Goal: Task Accomplishment & Management: Use online tool/utility

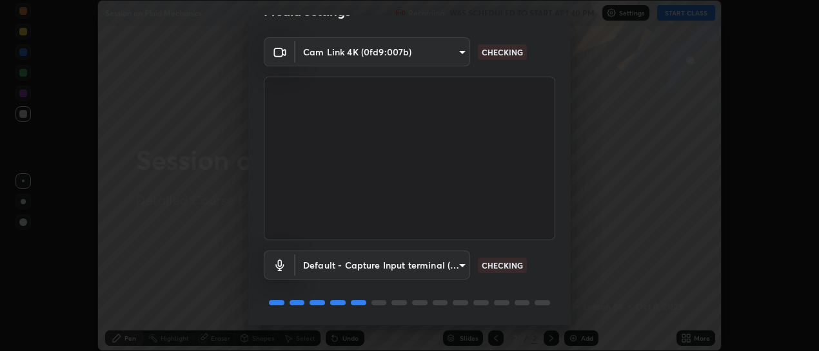
scroll to position [72, 0]
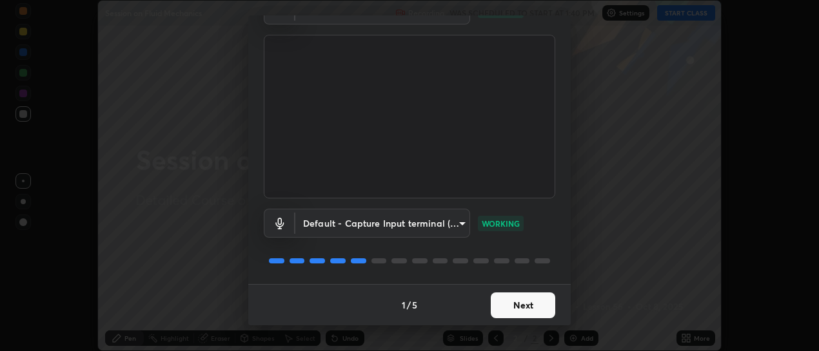
click at [515, 311] on button "Next" at bounding box center [523, 306] width 64 height 26
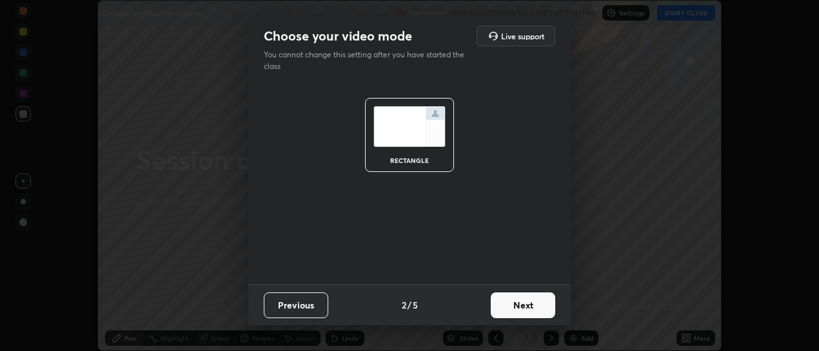
scroll to position [0, 0]
click at [515, 311] on button "Next" at bounding box center [523, 306] width 64 height 26
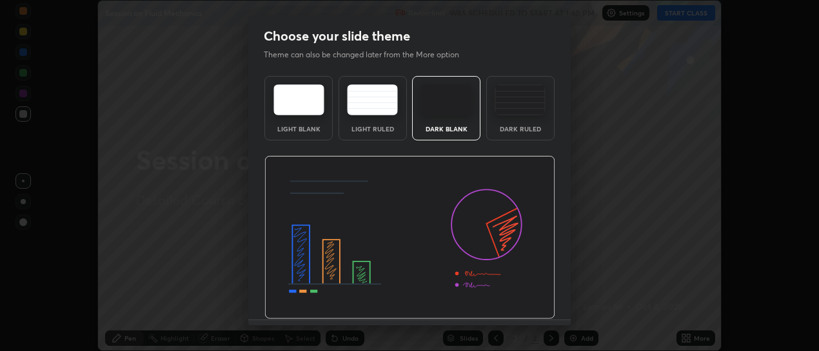
scroll to position [35, 0]
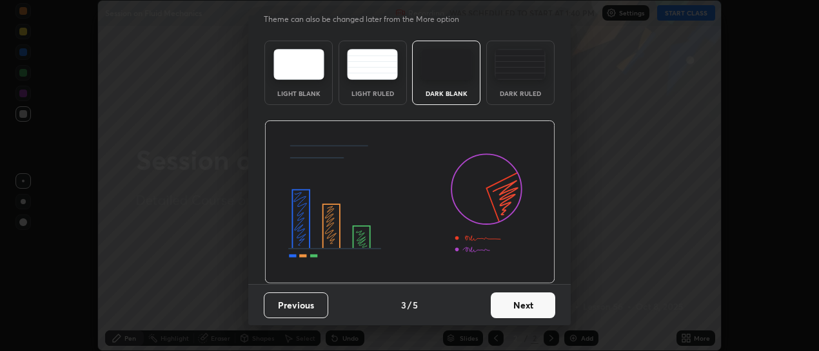
click at [516, 309] on button "Next" at bounding box center [523, 306] width 64 height 26
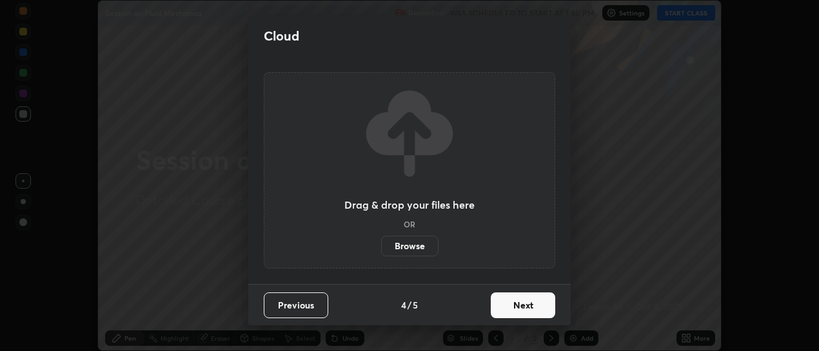
scroll to position [0, 0]
click at [517, 308] on button "Next" at bounding box center [523, 306] width 64 height 26
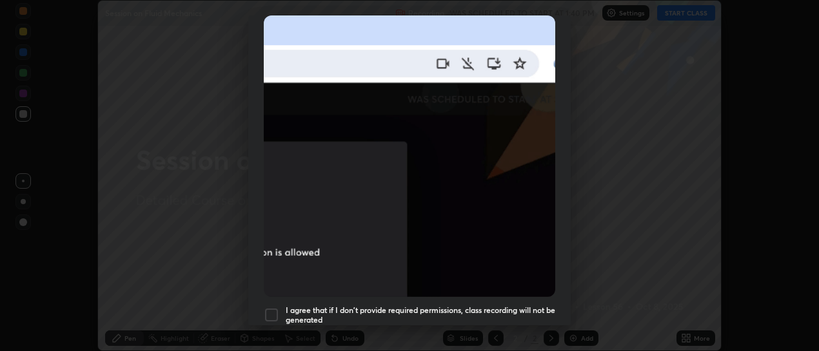
scroll to position [303, 0]
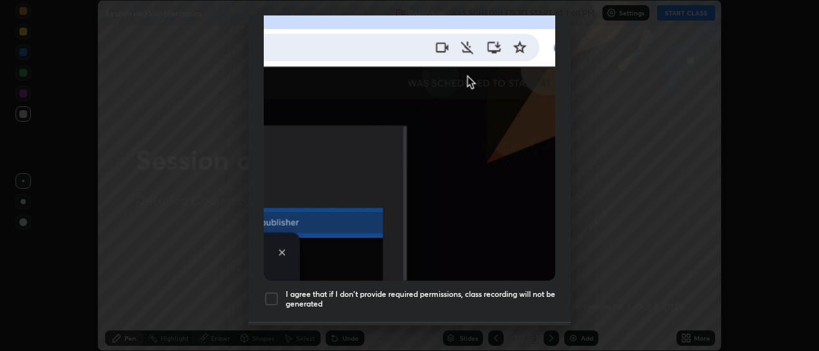
click at [268, 294] on div at bounding box center [271, 298] width 15 height 15
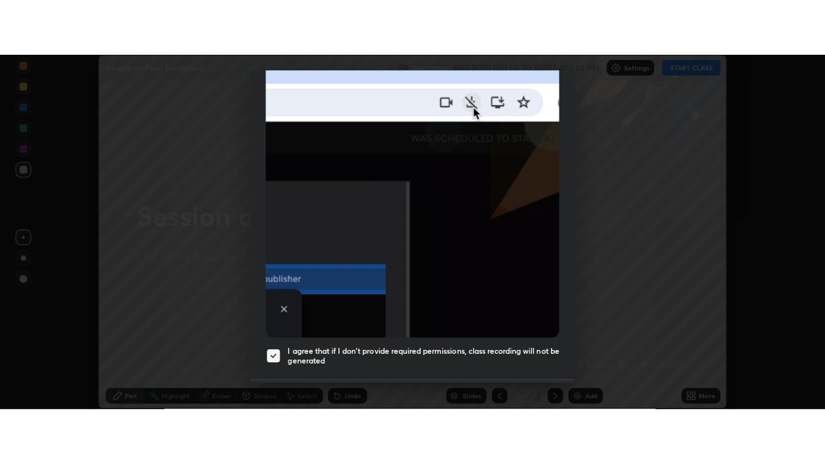
scroll to position [335, 0]
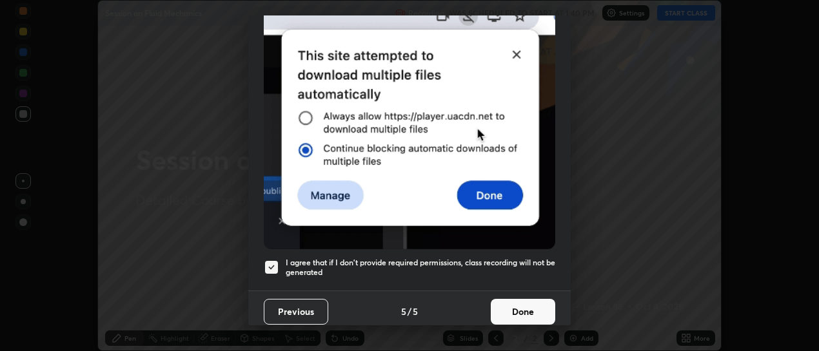
click at [522, 302] on button "Done" at bounding box center [523, 312] width 64 height 26
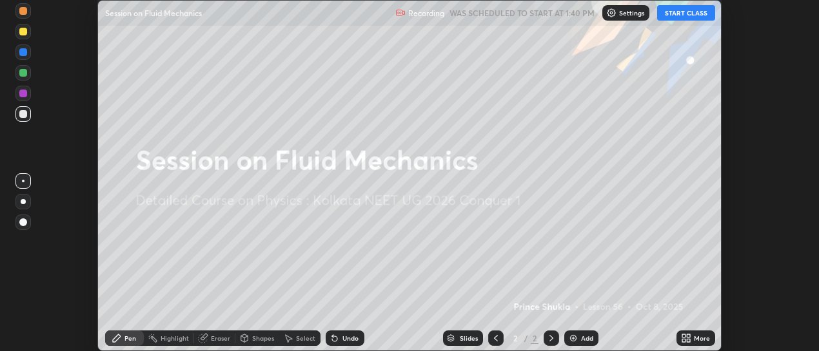
click at [698, 16] on button "START CLASS" at bounding box center [686, 12] width 58 height 15
click at [689, 336] on icon at bounding box center [688, 336] width 3 height 3
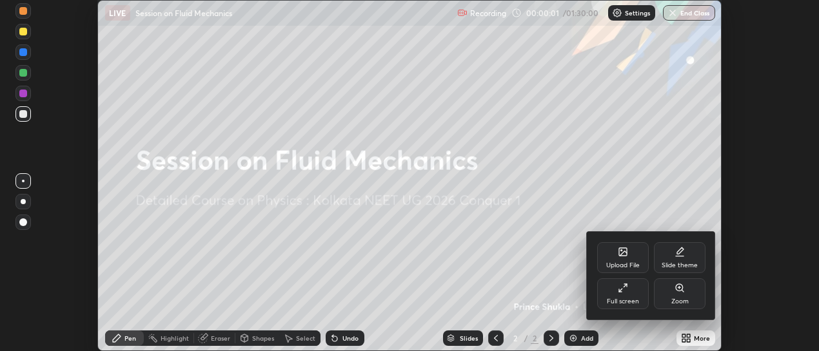
click at [623, 303] on div "Full screen" at bounding box center [623, 302] width 32 height 6
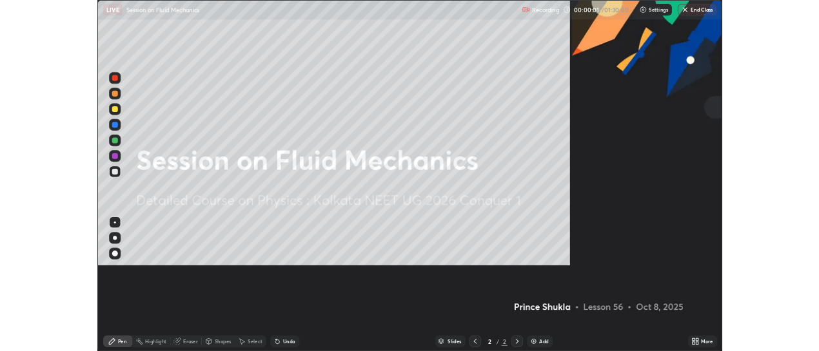
scroll to position [464, 825]
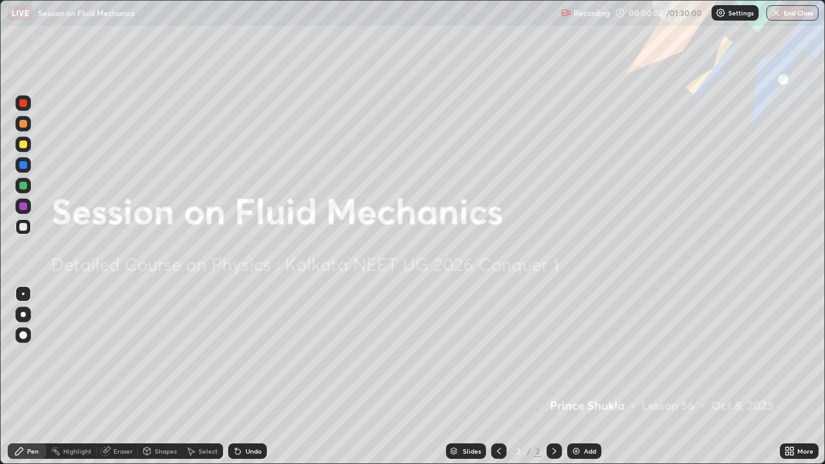
click at [587, 351] on div "Add" at bounding box center [590, 451] width 12 height 6
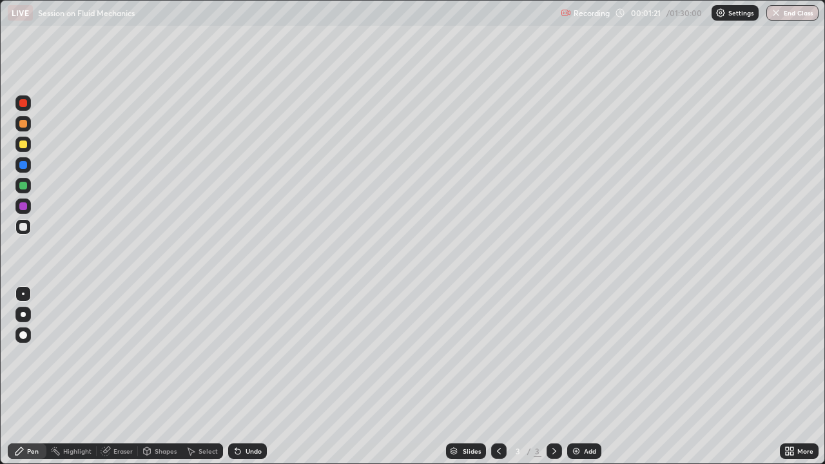
click at [29, 147] on div at bounding box center [22, 144] width 15 height 15
click at [24, 186] on div at bounding box center [23, 186] width 8 height 8
click at [24, 144] on div at bounding box center [23, 145] width 8 height 8
click at [246, 351] on div "Undo" at bounding box center [254, 451] width 16 height 6
click at [24, 166] on div at bounding box center [23, 165] width 8 height 8
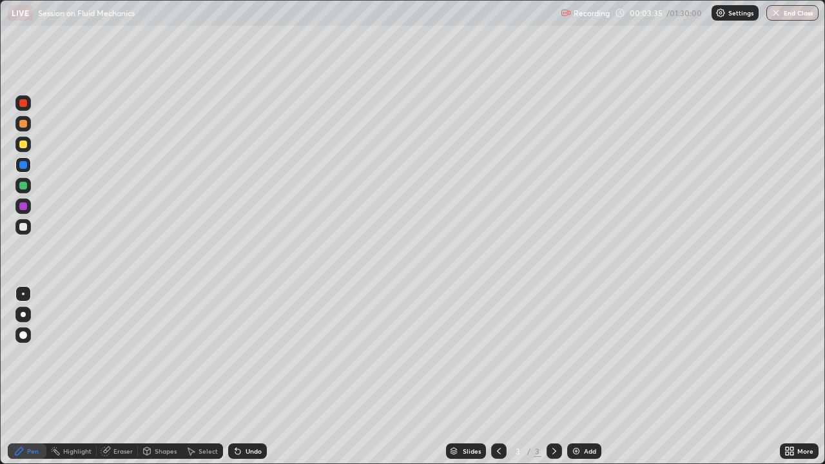
click at [27, 209] on div at bounding box center [22, 206] width 15 height 15
click at [26, 165] on div at bounding box center [23, 165] width 8 height 8
click at [25, 208] on div at bounding box center [23, 206] width 8 height 8
click at [120, 351] on div "Eraser" at bounding box center [122, 451] width 19 height 6
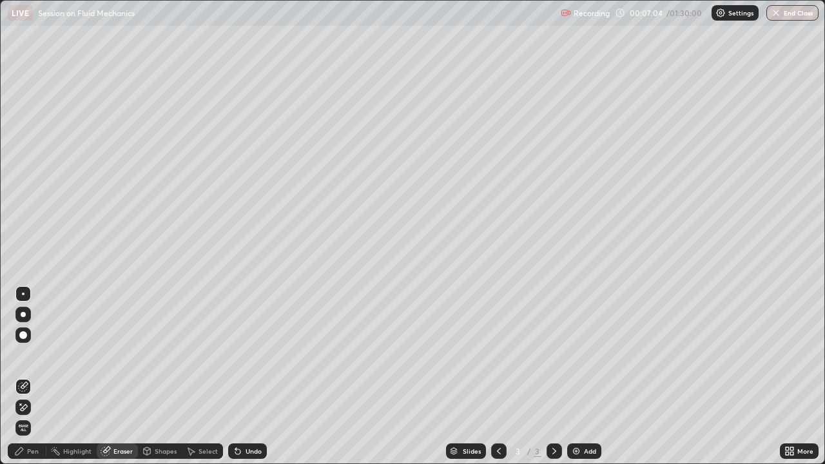
click at [30, 351] on div "Pen" at bounding box center [33, 451] width 12 height 6
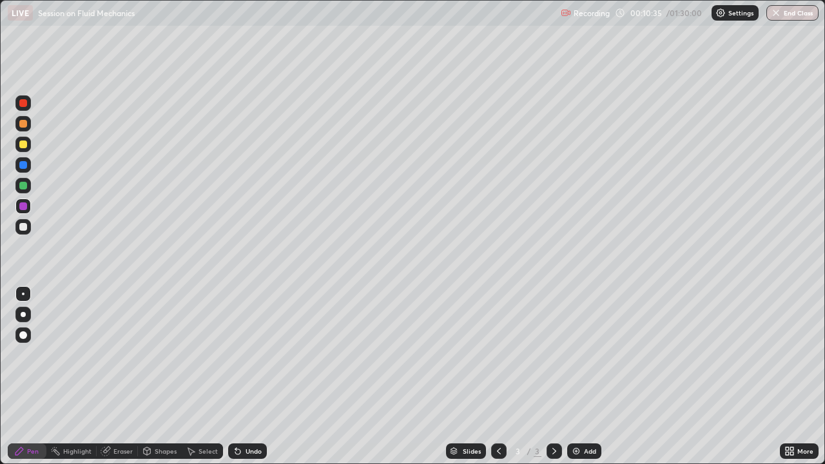
click at [260, 351] on div "Undo" at bounding box center [247, 451] width 39 height 15
click at [578, 351] on img at bounding box center [576, 451] width 10 height 10
click at [120, 351] on div "Eraser" at bounding box center [122, 451] width 19 height 6
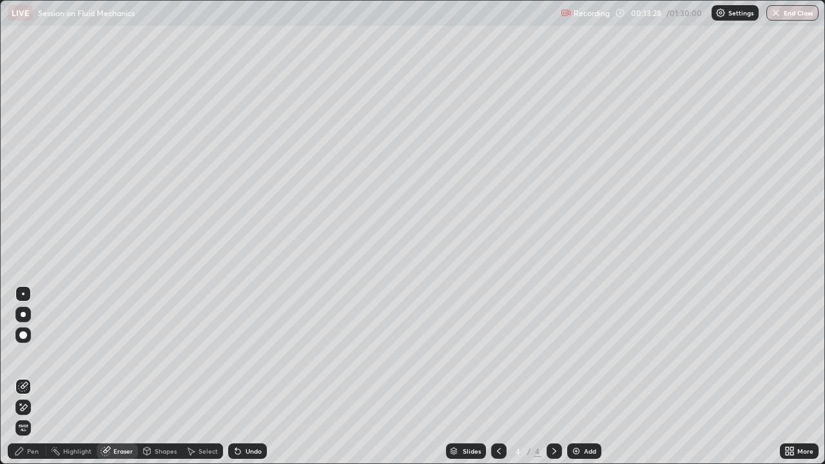
click at [23, 351] on span "Erase all" at bounding box center [23, 428] width 14 height 8
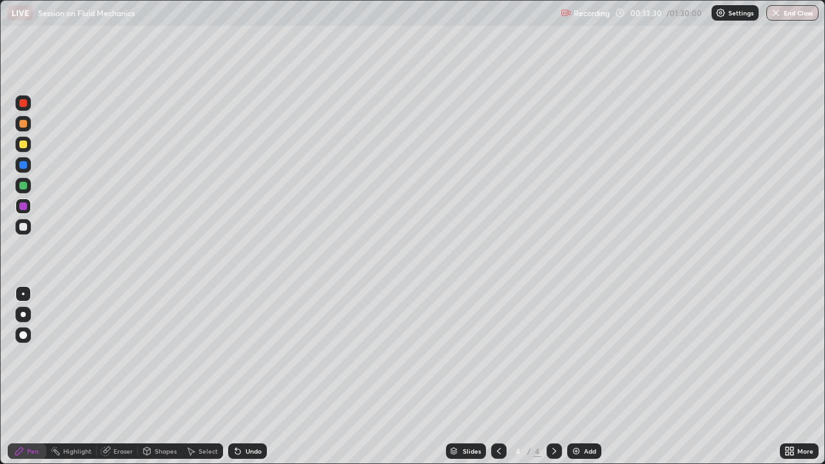
click at [498, 351] on icon at bounding box center [499, 451] width 10 height 10
click at [576, 351] on img at bounding box center [576, 451] width 10 height 10
click at [253, 351] on div "Undo" at bounding box center [254, 451] width 16 height 6
click at [251, 351] on div "Undo" at bounding box center [254, 451] width 16 height 6
click at [246, 351] on div "Undo" at bounding box center [254, 451] width 16 height 6
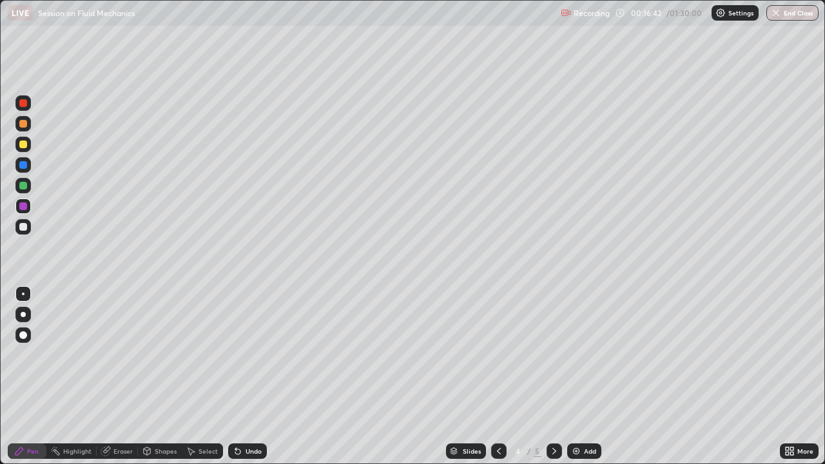
click at [246, 351] on div "Undo" at bounding box center [254, 451] width 16 height 6
click at [246, 351] on div "Undo" at bounding box center [247, 451] width 39 height 15
click at [247, 351] on div "Undo" at bounding box center [247, 451] width 39 height 15
click at [246, 351] on div "Undo" at bounding box center [247, 451] width 39 height 15
click at [247, 351] on div "Undo" at bounding box center [247, 451] width 39 height 15
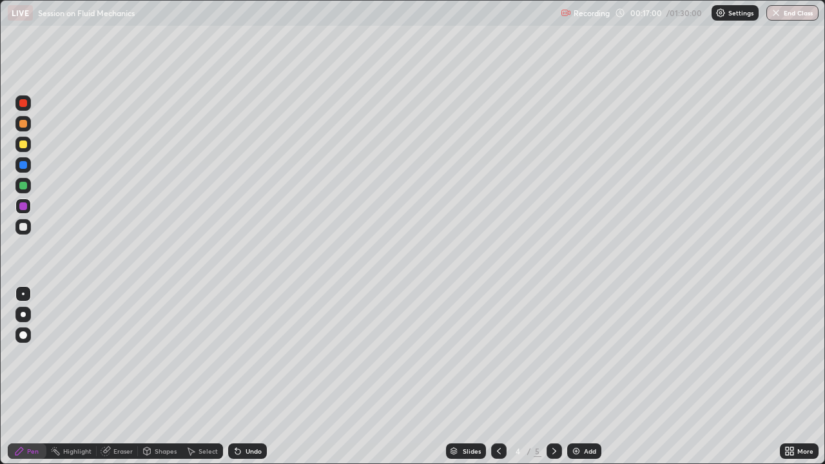
click at [495, 351] on div at bounding box center [498, 451] width 15 height 15
click at [558, 351] on div at bounding box center [554, 451] width 15 height 26
click at [121, 351] on div "Eraser" at bounding box center [122, 451] width 19 height 6
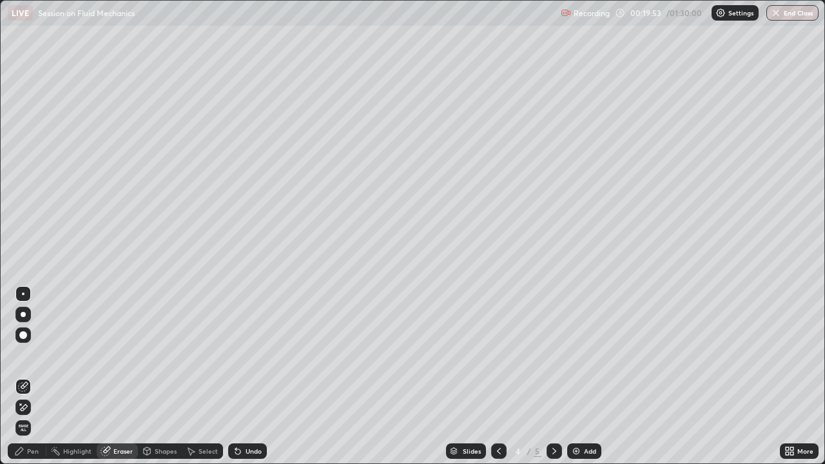
click at [35, 351] on div "Pen" at bounding box center [33, 451] width 12 height 6
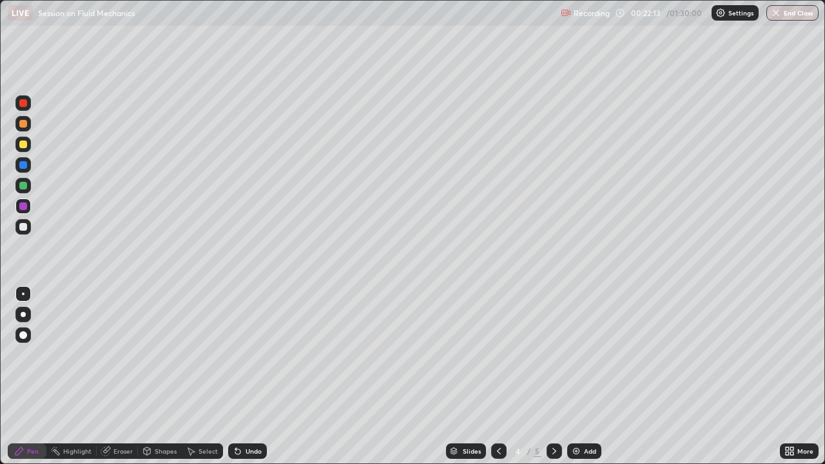
click at [580, 351] on div "Add" at bounding box center [584, 451] width 34 height 15
click at [128, 351] on div "Eraser" at bounding box center [122, 451] width 19 height 6
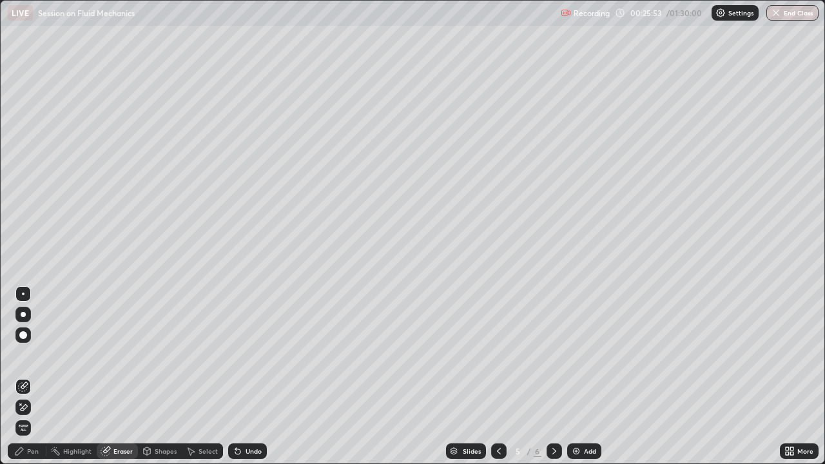
click at [491, 351] on div at bounding box center [498, 451] width 15 height 15
click at [35, 351] on div "Pen" at bounding box center [33, 451] width 12 height 6
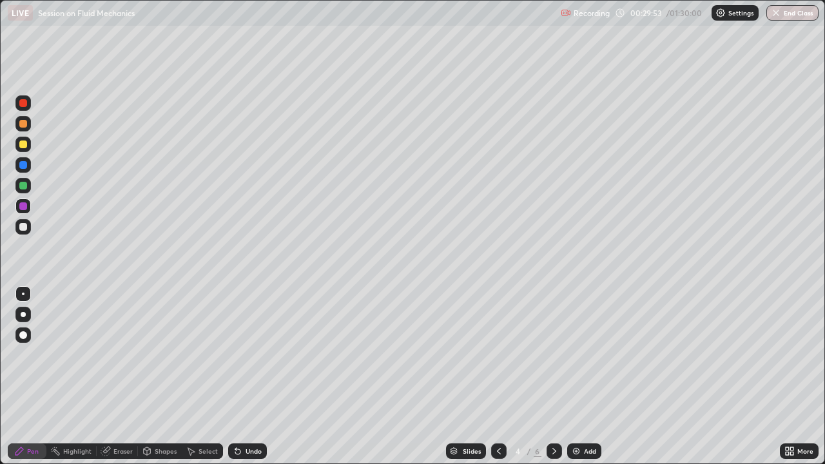
click at [556, 351] on icon at bounding box center [554, 451] width 10 height 10
click at [585, 351] on div "Add" at bounding box center [590, 451] width 12 height 6
click at [498, 351] on icon at bounding box center [499, 451] width 10 height 10
click at [555, 351] on div at bounding box center [554, 451] width 15 height 15
click at [498, 351] on icon at bounding box center [499, 451] width 10 height 10
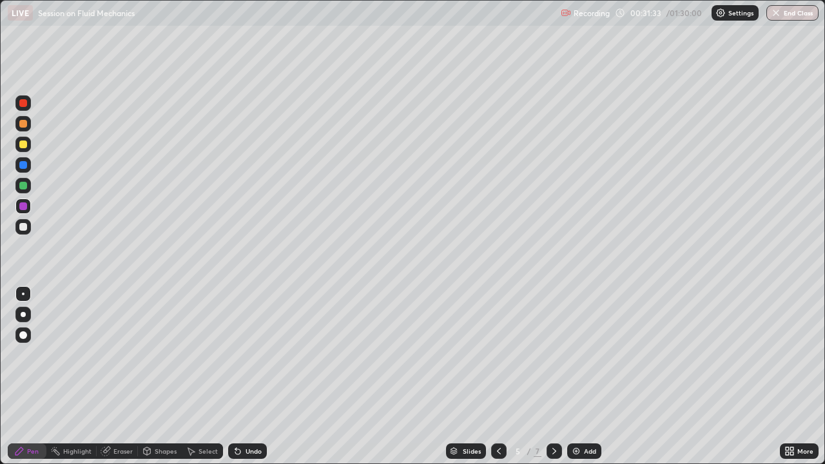
click at [558, 351] on icon at bounding box center [554, 451] width 10 height 10
click at [25, 186] on div at bounding box center [23, 186] width 8 height 8
click at [498, 351] on icon at bounding box center [499, 451] width 10 height 10
click at [498, 351] on icon at bounding box center [499, 451] width 4 height 6
click at [553, 351] on icon at bounding box center [554, 451] width 10 height 10
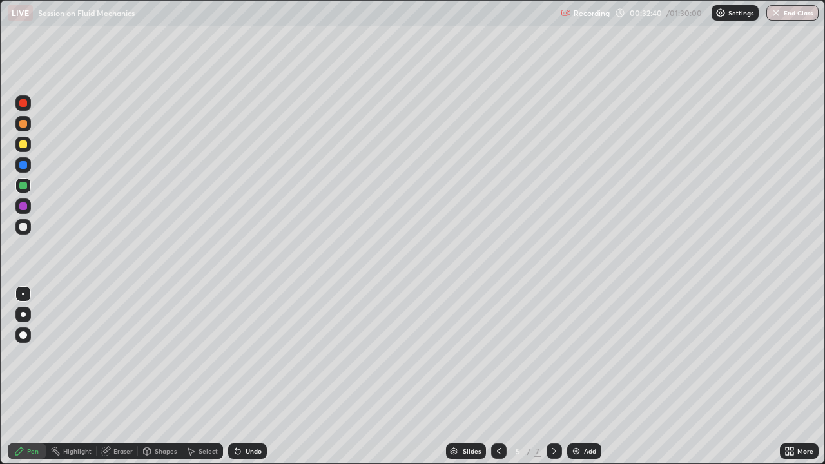
click at [553, 351] on icon at bounding box center [554, 451] width 10 height 10
click at [496, 351] on icon at bounding box center [499, 451] width 10 height 10
click at [558, 351] on icon at bounding box center [554, 451] width 10 height 10
click at [583, 351] on div "Add" at bounding box center [584, 451] width 34 height 15
click at [28, 143] on div at bounding box center [22, 144] width 15 height 15
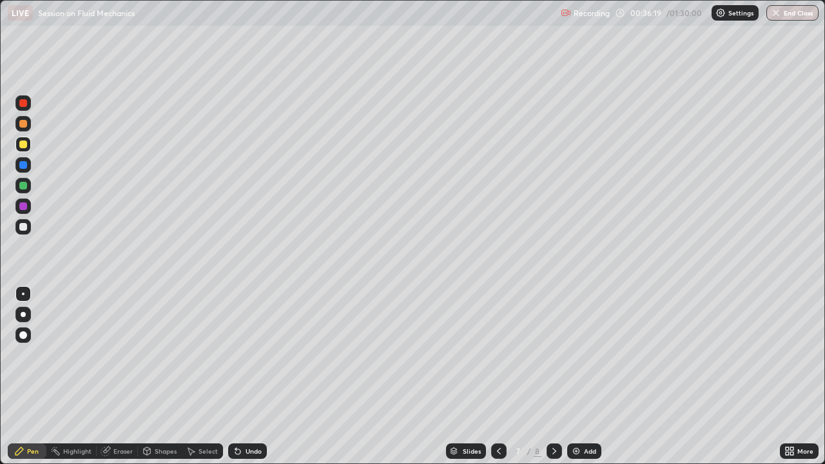
click at [23, 124] on div at bounding box center [23, 124] width 8 height 8
click at [25, 165] on div at bounding box center [23, 165] width 8 height 8
click at [25, 187] on div at bounding box center [23, 186] width 8 height 8
click at [26, 209] on div at bounding box center [22, 206] width 15 height 15
click at [26, 229] on div at bounding box center [23, 227] width 8 height 8
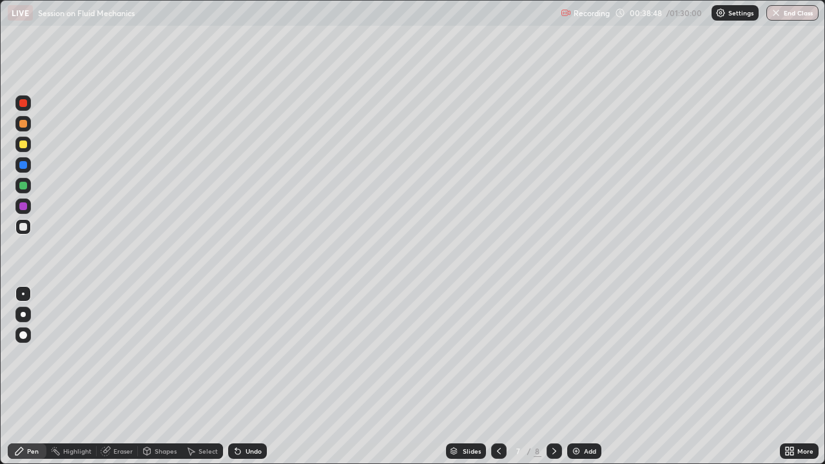
click at [23, 206] on div at bounding box center [23, 206] width 8 height 8
click at [23, 149] on div at bounding box center [22, 144] width 15 height 15
click at [23, 168] on div at bounding box center [23, 165] width 8 height 8
click at [23, 186] on div at bounding box center [23, 186] width 8 height 8
click at [24, 206] on div at bounding box center [23, 206] width 8 height 8
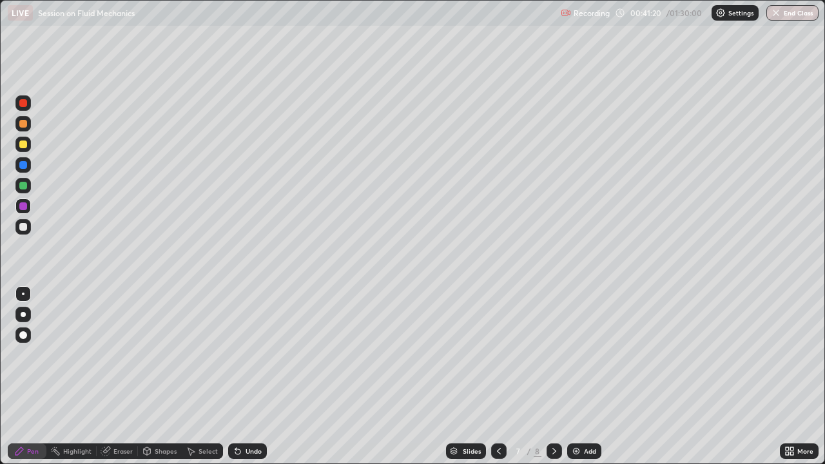
click at [246, 351] on div "Undo" at bounding box center [254, 451] width 16 height 6
click at [27, 150] on div at bounding box center [22, 144] width 15 height 15
click at [264, 351] on div "Undo" at bounding box center [247, 451] width 39 height 15
click at [23, 186] on div at bounding box center [23, 186] width 8 height 8
click at [257, 351] on div "Undo" at bounding box center [254, 451] width 16 height 6
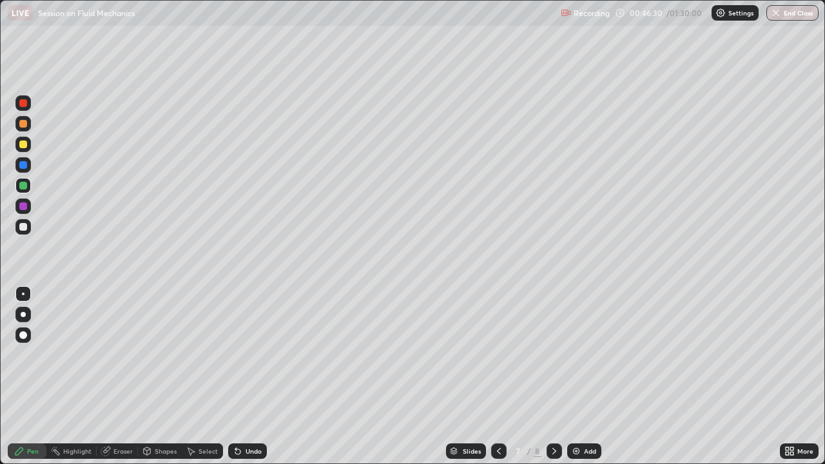
click at [257, 351] on div "Undo" at bounding box center [254, 451] width 16 height 6
click at [257, 351] on div "Undo" at bounding box center [247, 451] width 39 height 15
click at [256, 351] on div "Undo" at bounding box center [247, 451] width 39 height 15
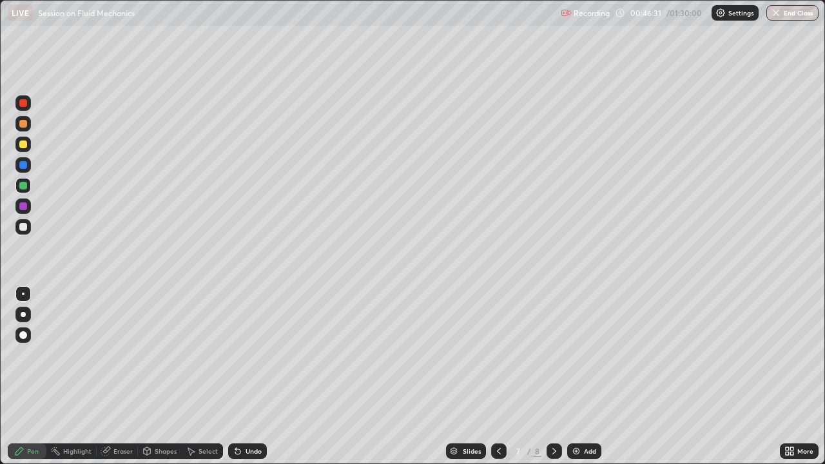
click at [257, 351] on div "Undo" at bounding box center [247, 451] width 39 height 15
click at [23, 209] on div at bounding box center [23, 206] width 8 height 8
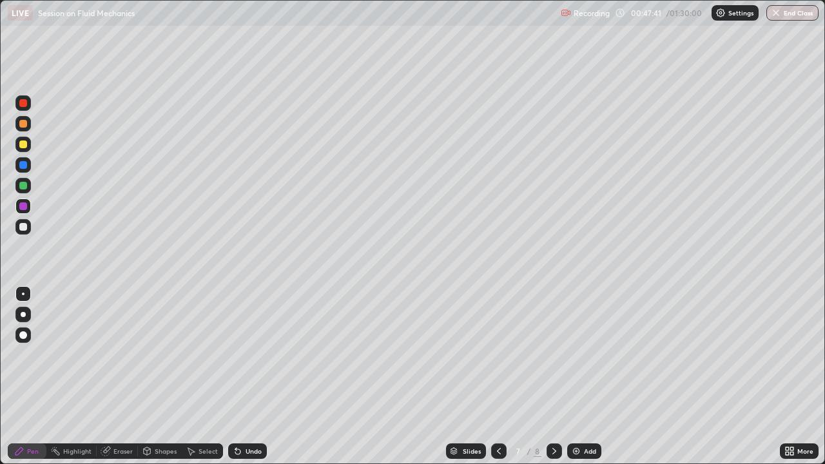
click at [576, 351] on img at bounding box center [576, 451] width 10 height 10
click at [498, 351] on icon at bounding box center [499, 451] width 10 height 10
click at [556, 351] on div at bounding box center [554, 451] width 15 height 15
click at [498, 351] on icon at bounding box center [499, 451] width 10 height 10
click at [131, 351] on div "Eraser" at bounding box center [122, 451] width 19 height 6
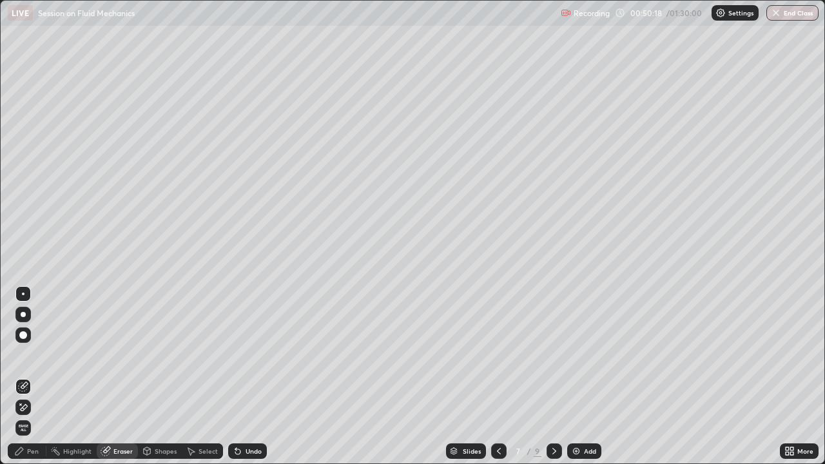
click at [558, 351] on div at bounding box center [554, 451] width 15 height 15
click at [22, 351] on div "Pen" at bounding box center [27, 451] width 39 height 15
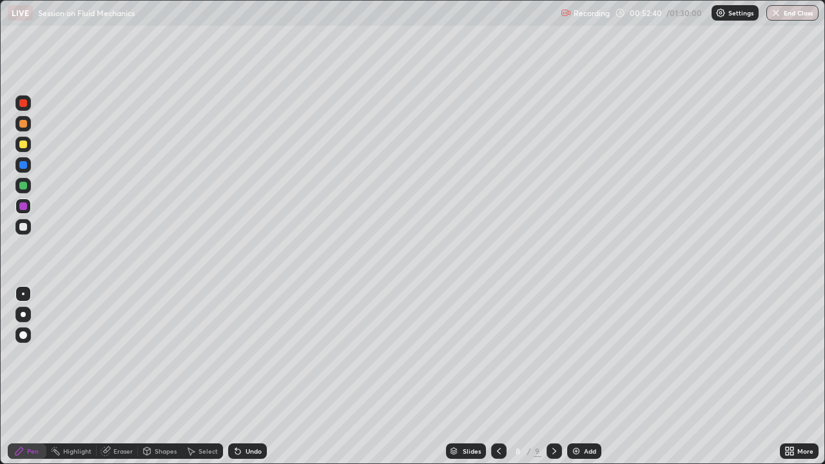
click at [497, 351] on icon at bounding box center [499, 451] width 4 height 6
click at [555, 351] on icon at bounding box center [554, 451] width 10 height 10
click at [24, 166] on div at bounding box center [23, 165] width 8 height 8
click at [24, 144] on div at bounding box center [23, 145] width 8 height 8
click at [587, 351] on div "Add" at bounding box center [584, 451] width 34 height 15
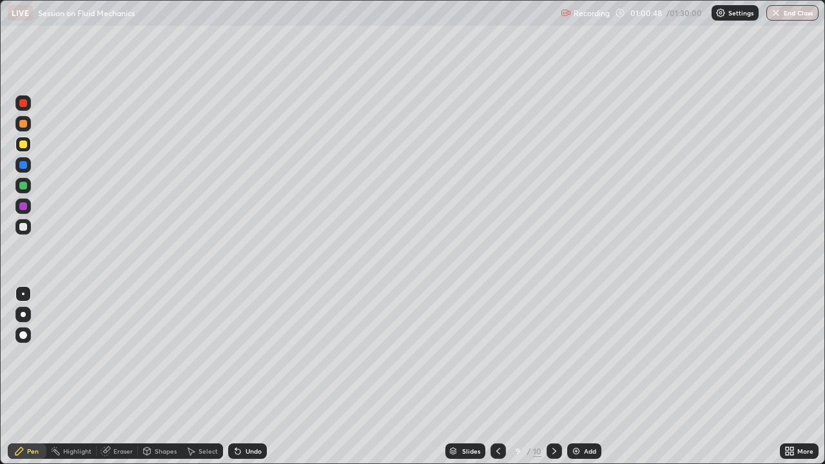
click at [24, 228] on div at bounding box center [23, 227] width 8 height 8
click at [25, 204] on div at bounding box center [23, 206] width 8 height 8
click at [246, 351] on div "Undo" at bounding box center [254, 451] width 16 height 6
click at [242, 351] on div "Undo" at bounding box center [247, 451] width 39 height 15
click at [128, 351] on div "Eraser" at bounding box center [122, 451] width 19 height 6
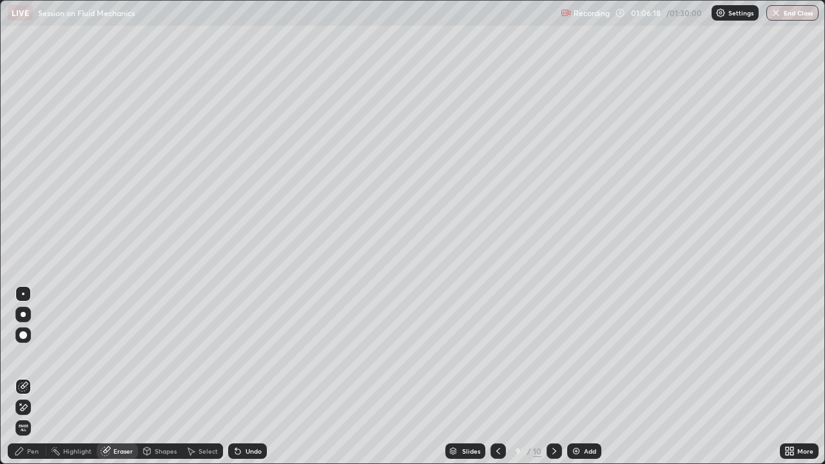
click at [585, 351] on div "Add" at bounding box center [590, 451] width 12 height 6
click at [35, 351] on div "Pen" at bounding box center [33, 451] width 12 height 6
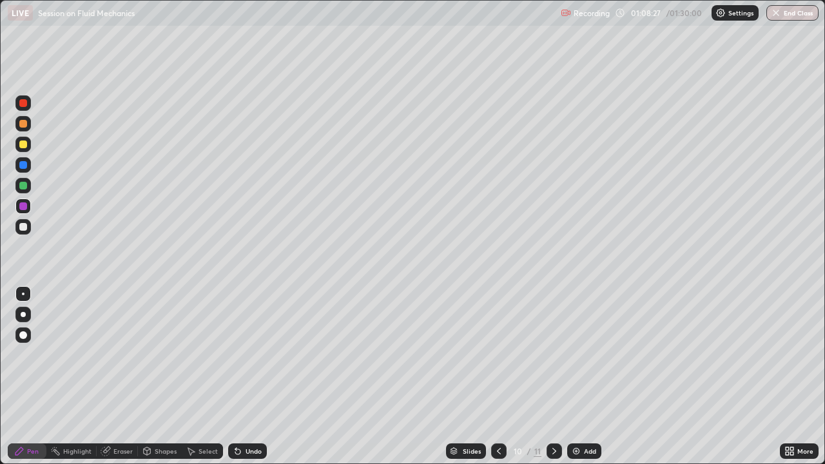
click at [25, 144] on div at bounding box center [23, 145] width 8 height 8
click at [25, 164] on div at bounding box center [23, 165] width 8 height 8
click at [23, 186] on div at bounding box center [23, 186] width 8 height 8
click at [24, 124] on div at bounding box center [23, 124] width 8 height 8
click at [576, 351] on img at bounding box center [576, 451] width 10 height 10
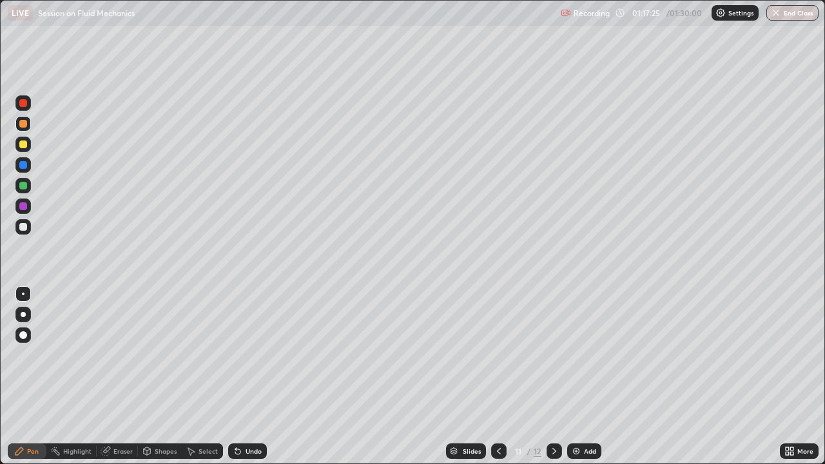
click at [494, 351] on icon at bounding box center [499, 451] width 10 height 10
click at [582, 351] on div "Add" at bounding box center [584, 451] width 34 height 15
click at [498, 351] on icon at bounding box center [499, 451] width 10 height 10
click at [553, 351] on icon at bounding box center [554, 451] width 10 height 10
click at [498, 351] on icon at bounding box center [499, 451] width 10 height 10
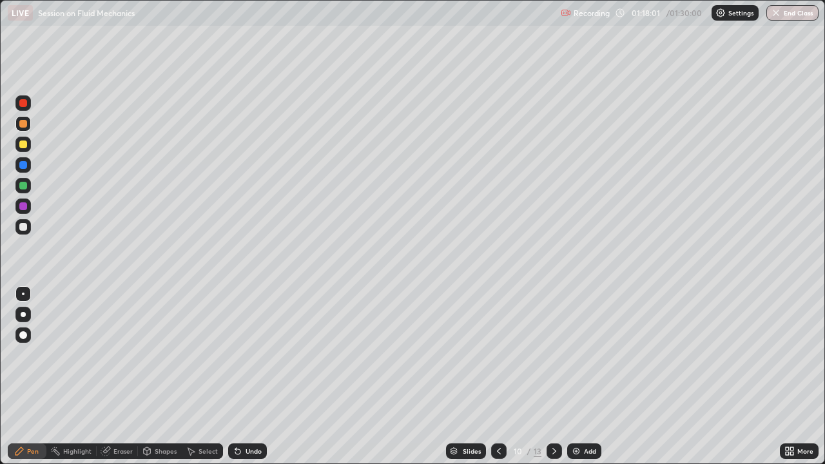
click at [553, 351] on icon at bounding box center [554, 451] width 10 height 10
click at [498, 351] on icon at bounding box center [499, 451] width 10 height 10
click at [553, 351] on icon at bounding box center [554, 451] width 10 height 10
click at [496, 351] on icon at bounding box center [499, 451] width 10 height 10
click at [551, 351] on icon at bounding box center [554, 451] width 10 height 10
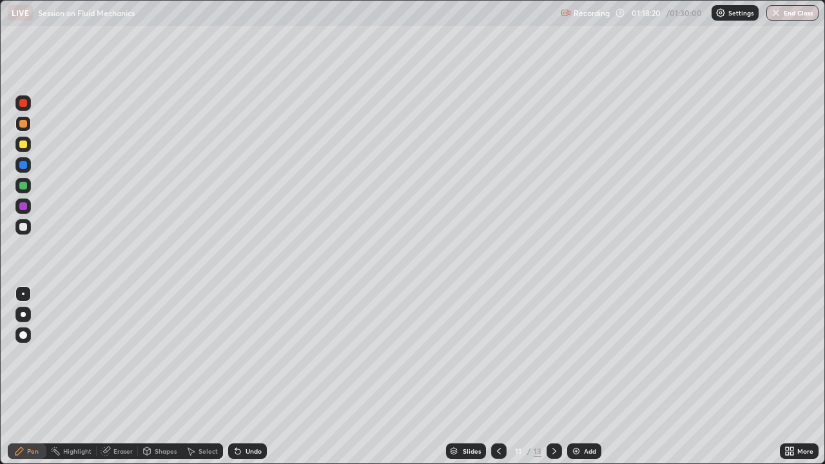
click at [496, 351] on icon at bounding box center [499, 451] width 10 height 10
click at [553, 351] on icon at bounding box center [554, 451] width 10 height 10
click at [28, 146] on div at bounding box center [22, 144] width 15 height 15
click at [24, 170] on div at bounding box center [22, 164] width 15 height 15
click at [789, 18] on button "End Class" at bounding box center [793, 12] width 52 height 15
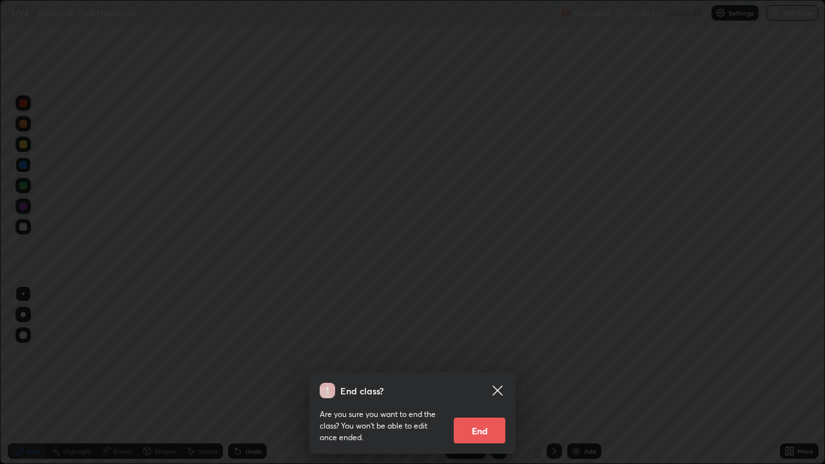
click at [478, 351] on button "End" at bounding box center [480, 431] width 52 height 26
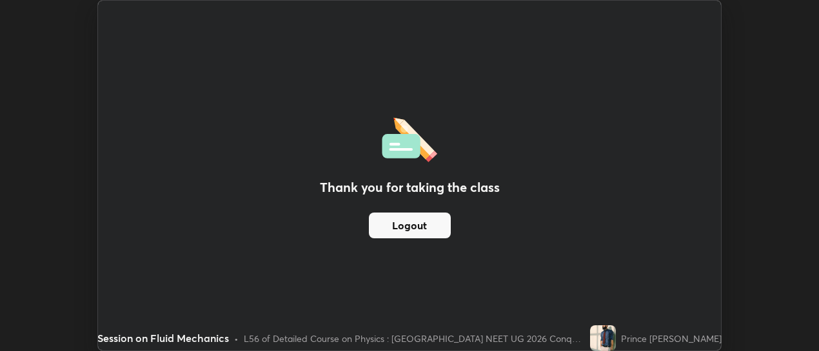
scroll to position [64122, 63655]
